Goal: Task Accomplishment & Management: Manage account settings

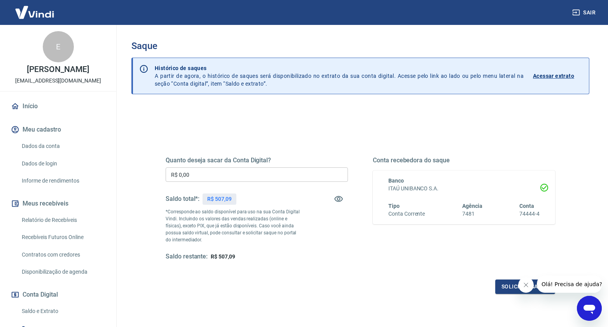
click at [264, 170] on input "R$ 0,00" at bounding box center [257, 174] width 182 height 14
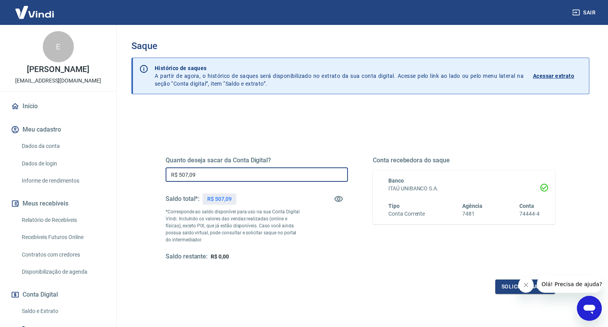
type input "R$ 507,09"
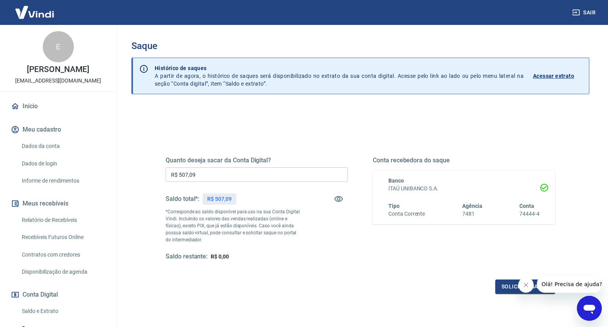
click at [526, 288] on button "Fechar mensagem da empresa" at bounding box center [526, 285] width 16 height 16
click at [520, 287] on button "Solicitar saque" at bounding box center [525, 286] width 60 height 14
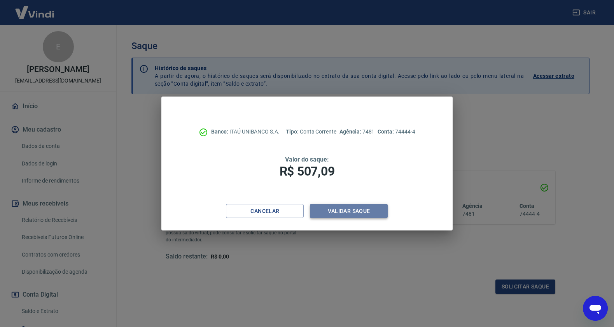
click at [348, 206] on button "Validar saque" at bounding box center [349, 211] width 78 height 14
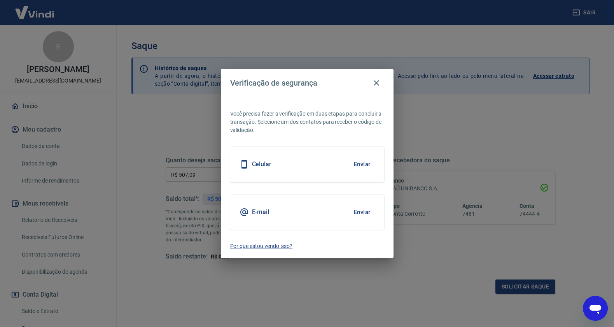
click at [360, 213] on button "Enviar" at bounding box center [361, 212] width 25 height 16
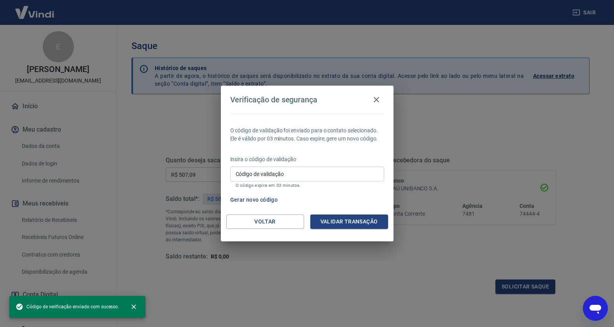
click at [270, 169] on div "Código de validação Código de validação O código expira em 03 minutos." at bounding box center [307, 176] width 154 height 21
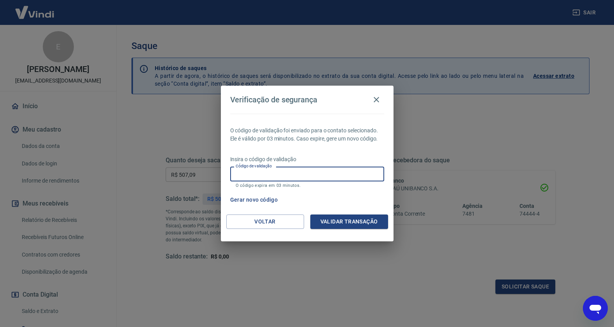
click at [264, 168] on div "Código de validação Código de validação O código expira em 03 minutos." at bounding box center [307, 176] width 154 height 21
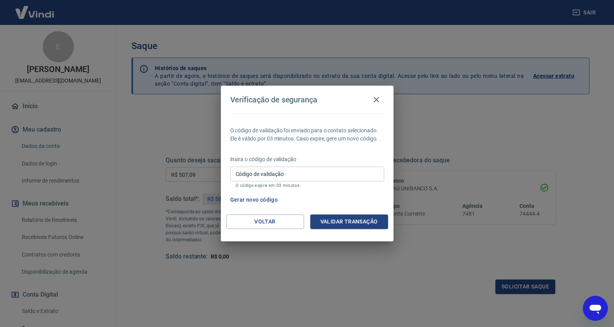
click at [265, 173] on input "Código de validação" at bounding box center [307, 173] width 154 height 14
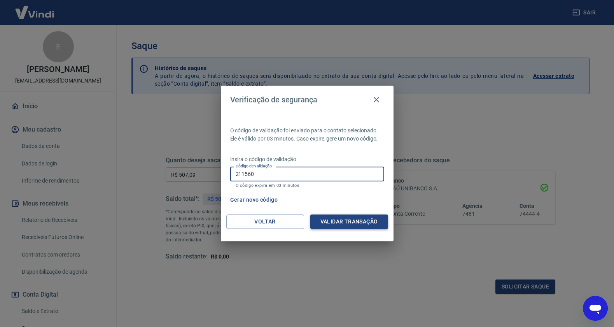
type input "211560"
click at [341, 223] on button "Validar transação" at bounding box center [349, 221] width 78 height 14
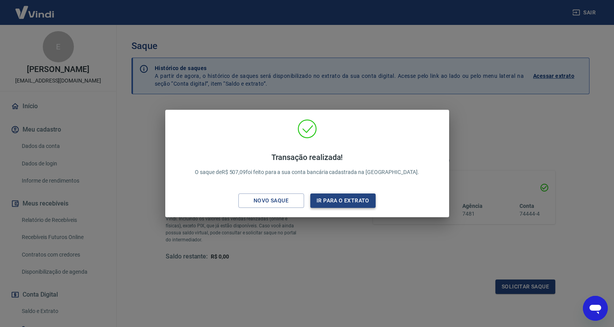
click at [344, 204] on button "Ir para o extrato" at bounding box center [343, 200] width 66 height 14
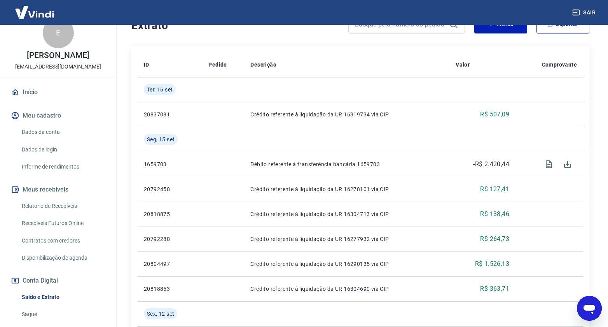
scroll to position [82, 0]
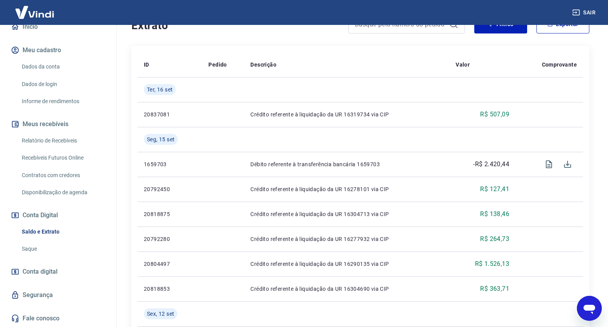
click at [61, 236] on link "Saldo e Extrato" at bounding box center [63, 231] width 88 height 16
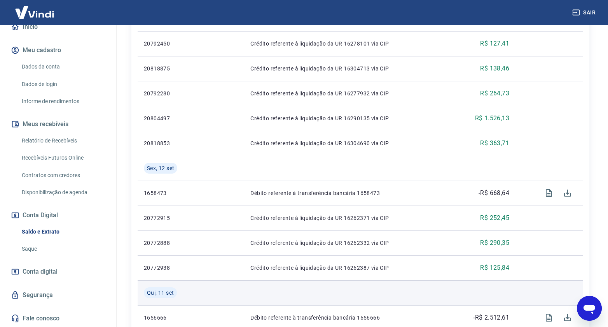
scroll to position [189, 0]
